Goal: Find specific page/section

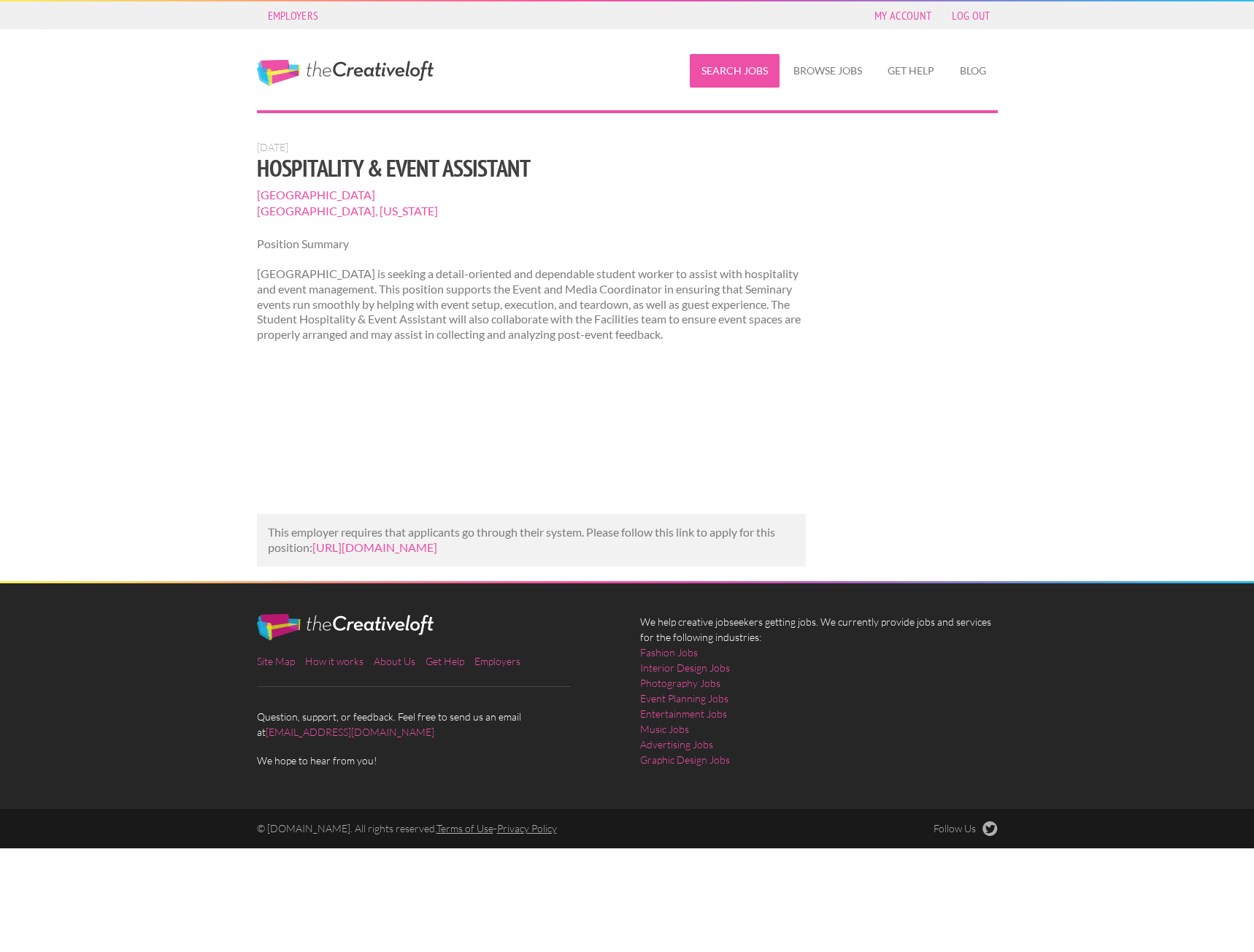
click at [738, 73] on link "Search Jobs" at bounding box center [735, 71] width 90 height 34
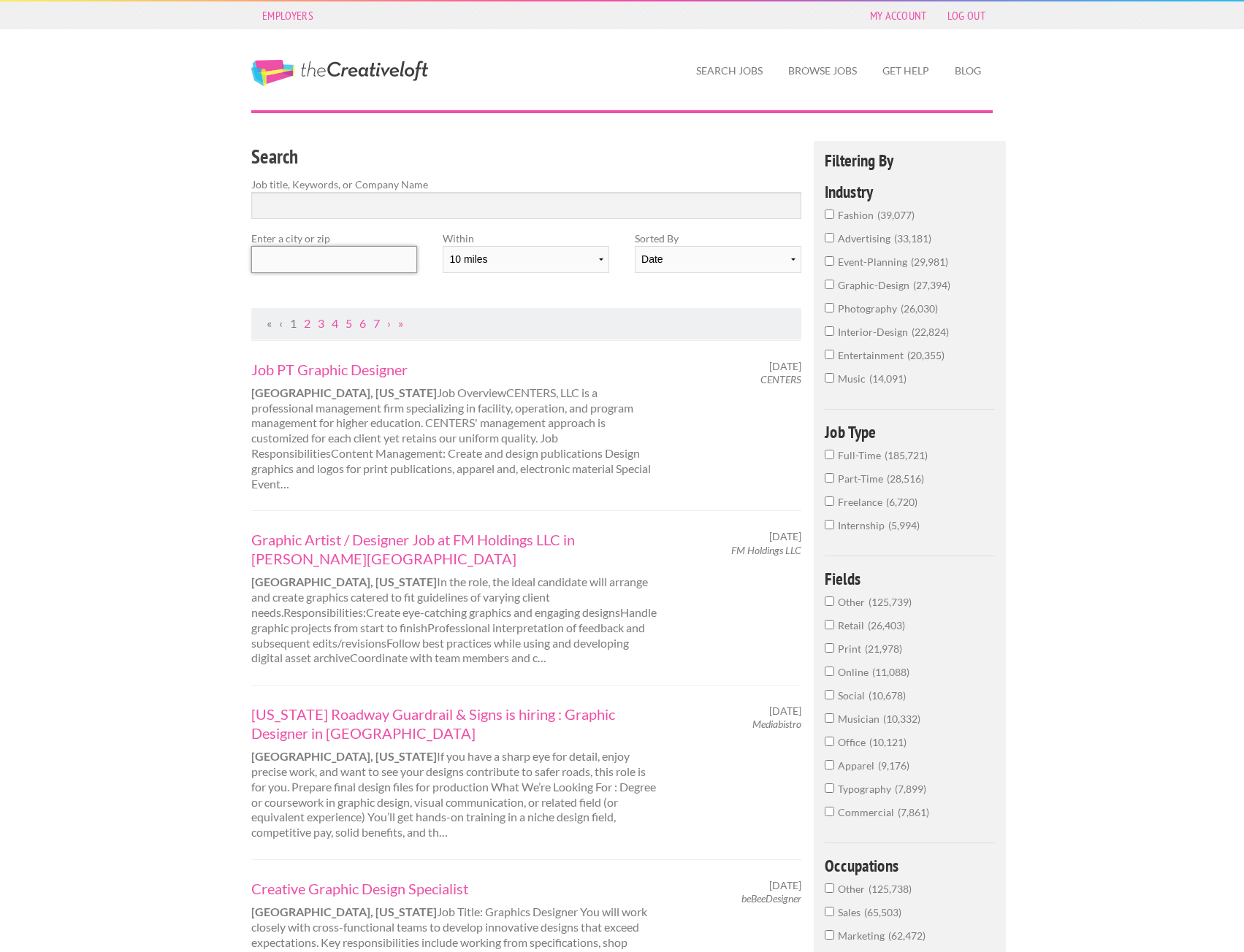
click at [342, 263] on input "text" at bounding box center [334, 259] width 166 height 27
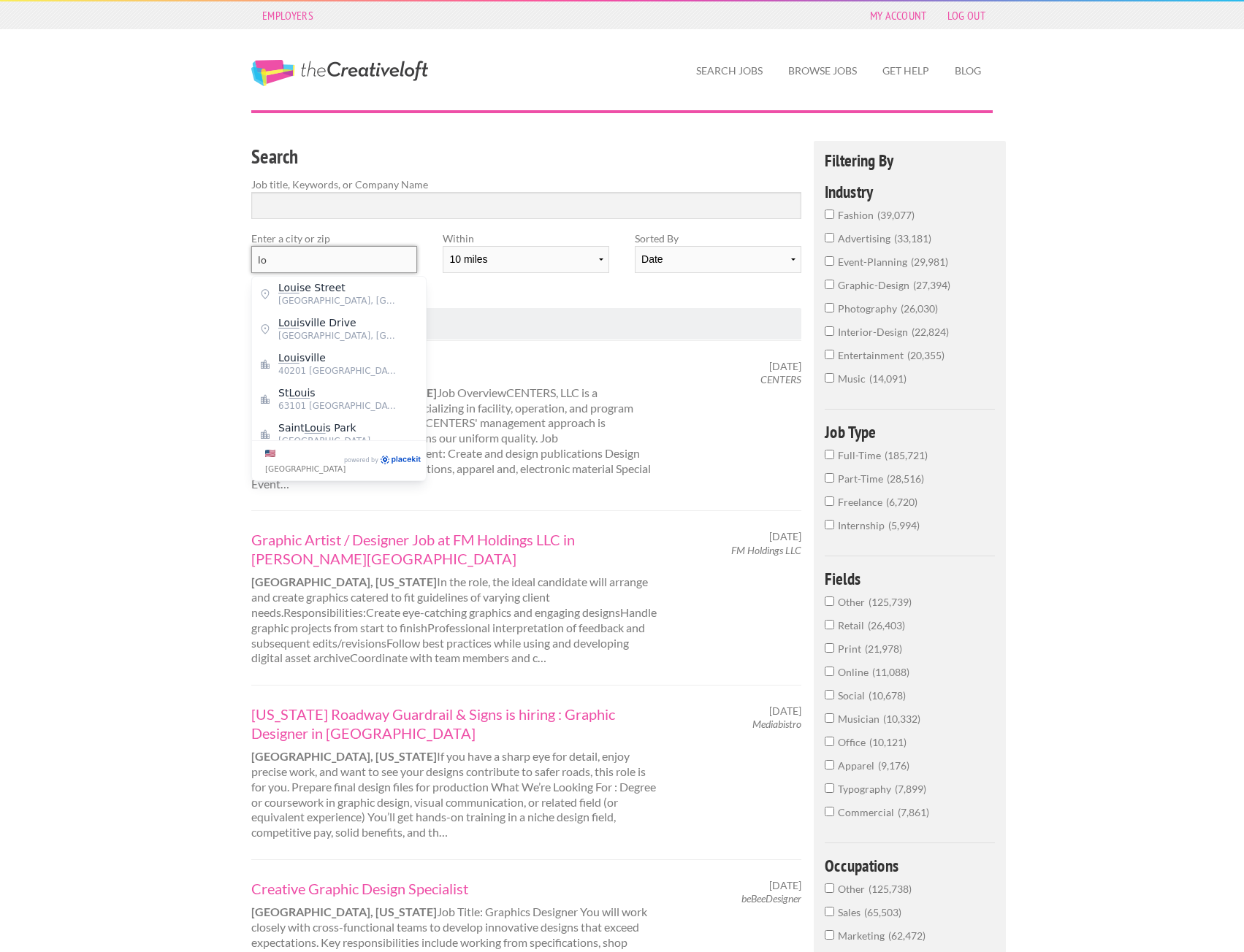
type input "l"
click at [351, 292] on span "[GEOGRAPHIC_DATA]" at bounding box center [338, 287] width 119 height 13
type input "[GEOGRAPHIC_DATA]"
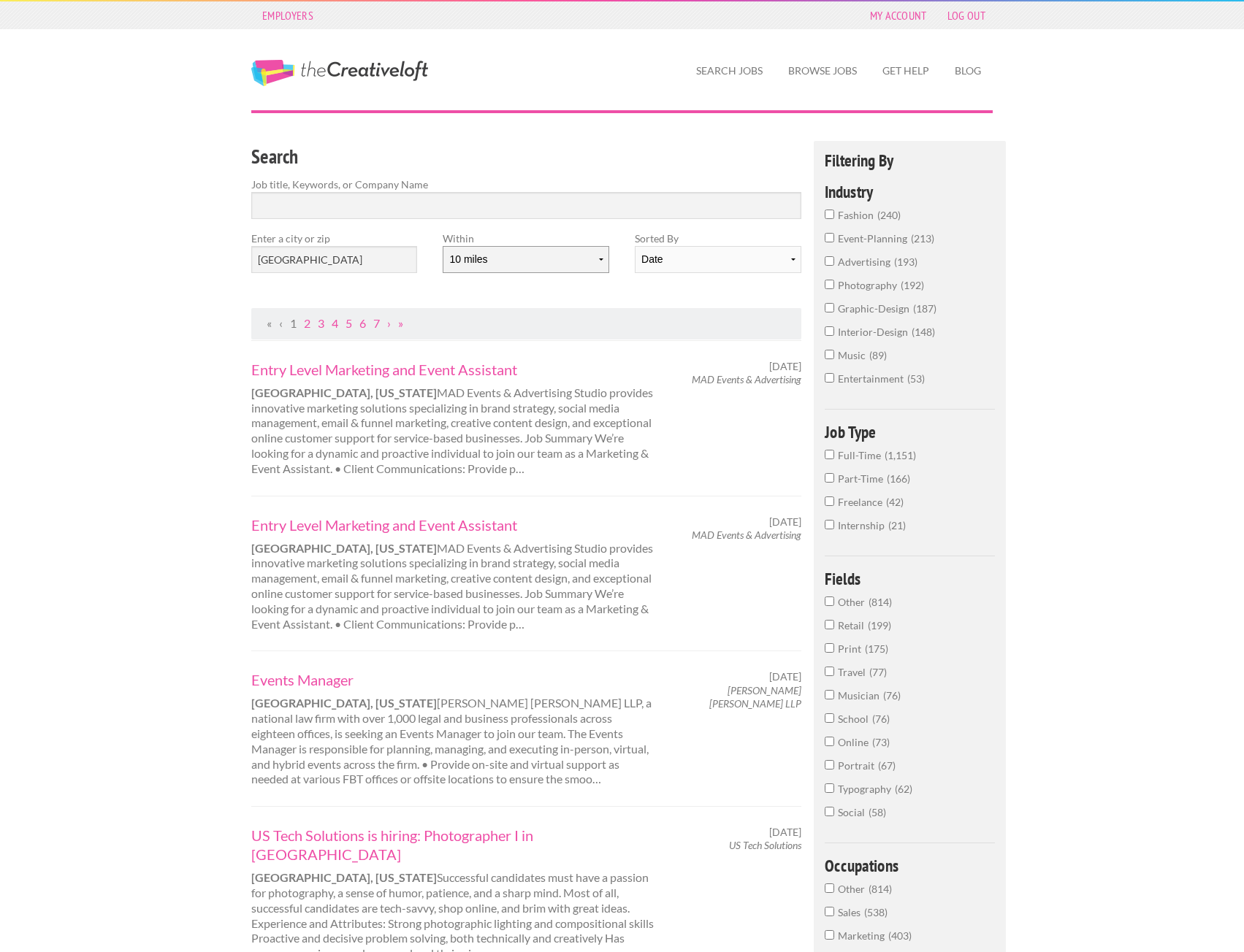
click at [553, 261] on select "10 miles 20 miles 50 miles 100 miles 200 miles 300 miles 400 miles 500 miles" at bounding box center [526, 259] width 166 height 27
select select "50"
click at [443, 246] on select "10 miles 20 miles 50 miles 100 miles 200 miles 300 miles 400 miles 500 miles" at bounding box center [526, 259] width 166 height 27
click at [507, 202] on input "Search" at bounding box center [526, 205] width 550 height 27
click at [452, 373] on link "Entry Level Marketing and Event Assistant" at bounding box center [454, 369] width 406 height 19
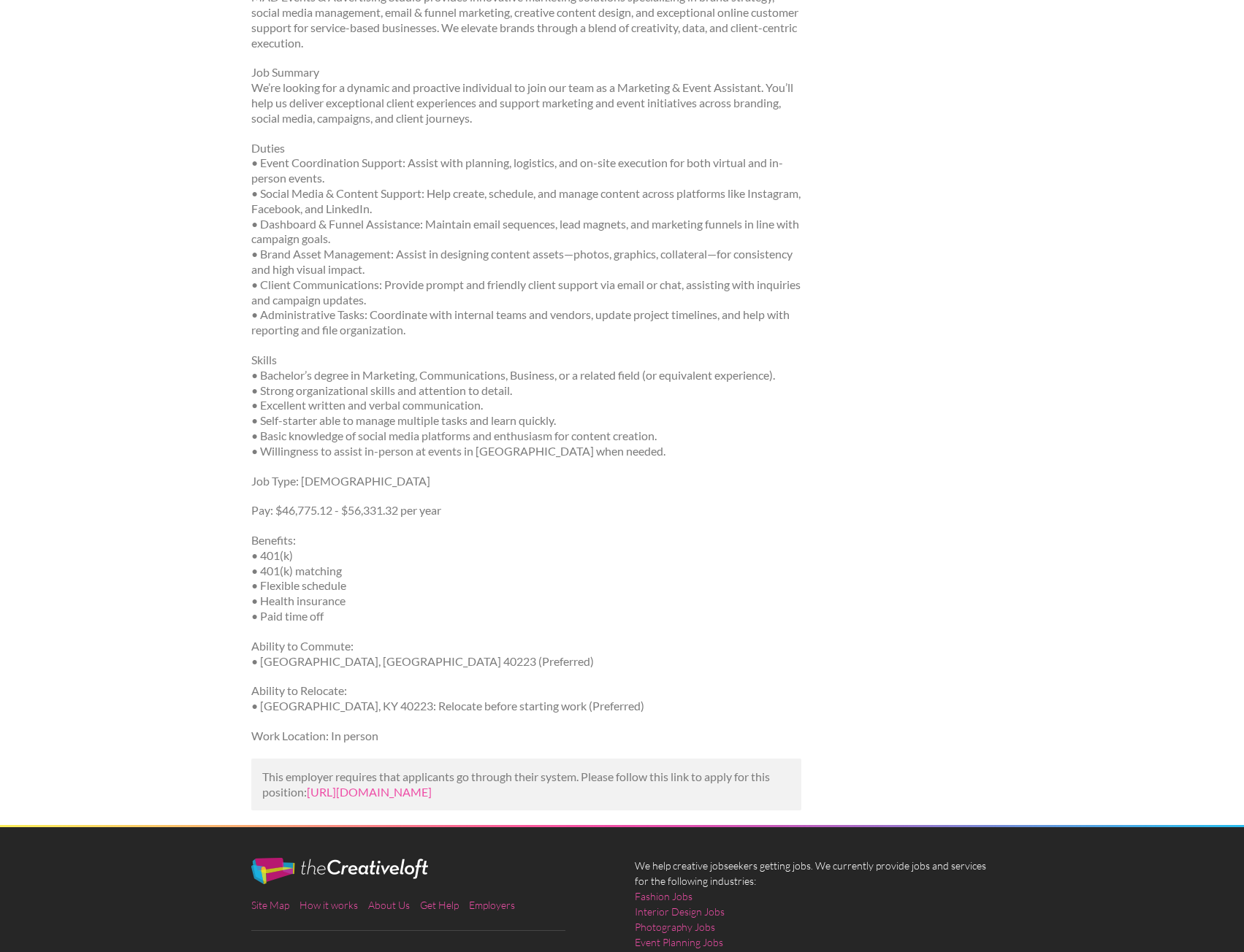
scroll to position [418, 0]
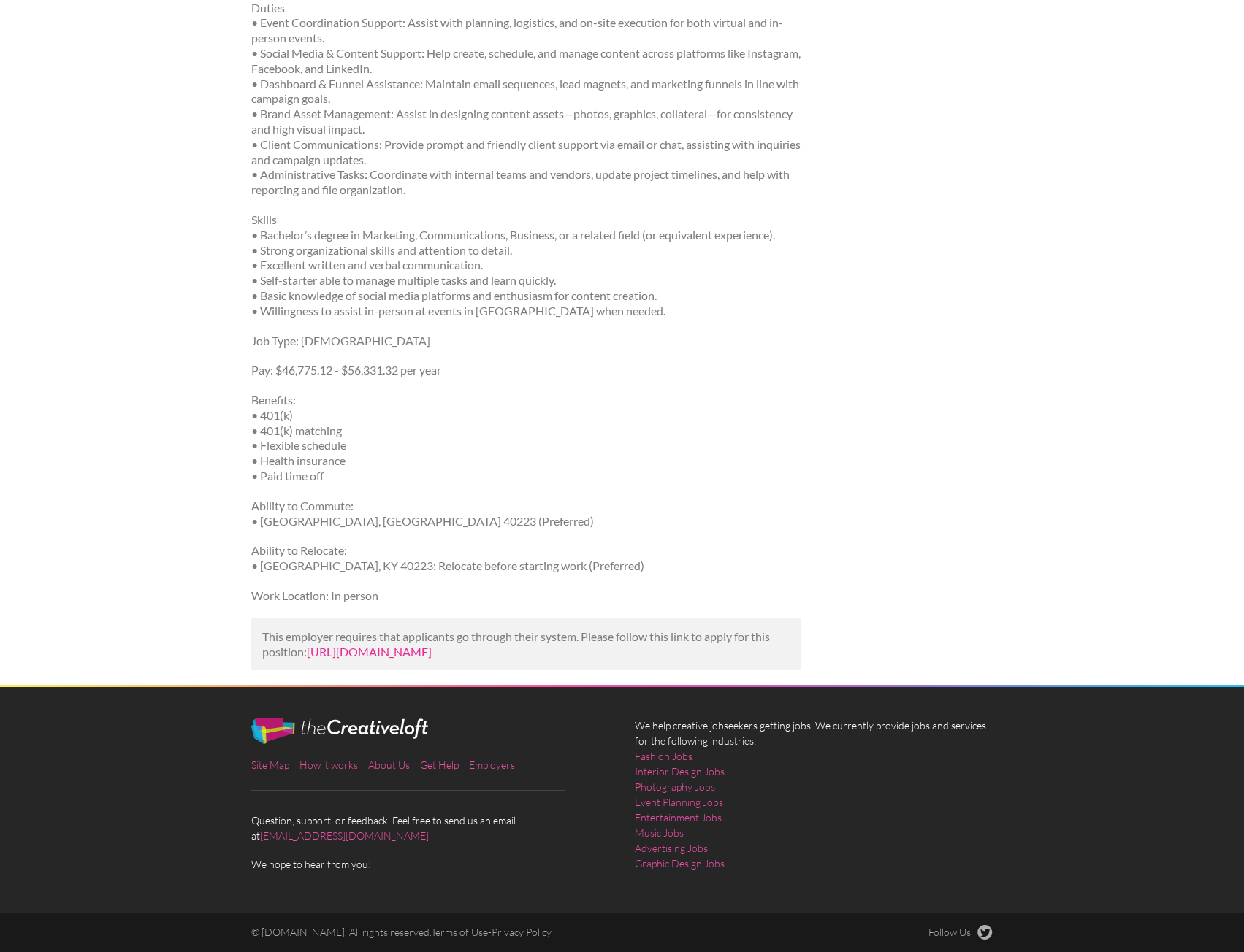
click at [431, 645] on link "https://www.glassdoor.com/job-listing/entry-level-marketing-and-event-assistant…" at bounding box center [369, 652] width 125 height 14
